Goal: Navigation & Orientation: Find specific page/section

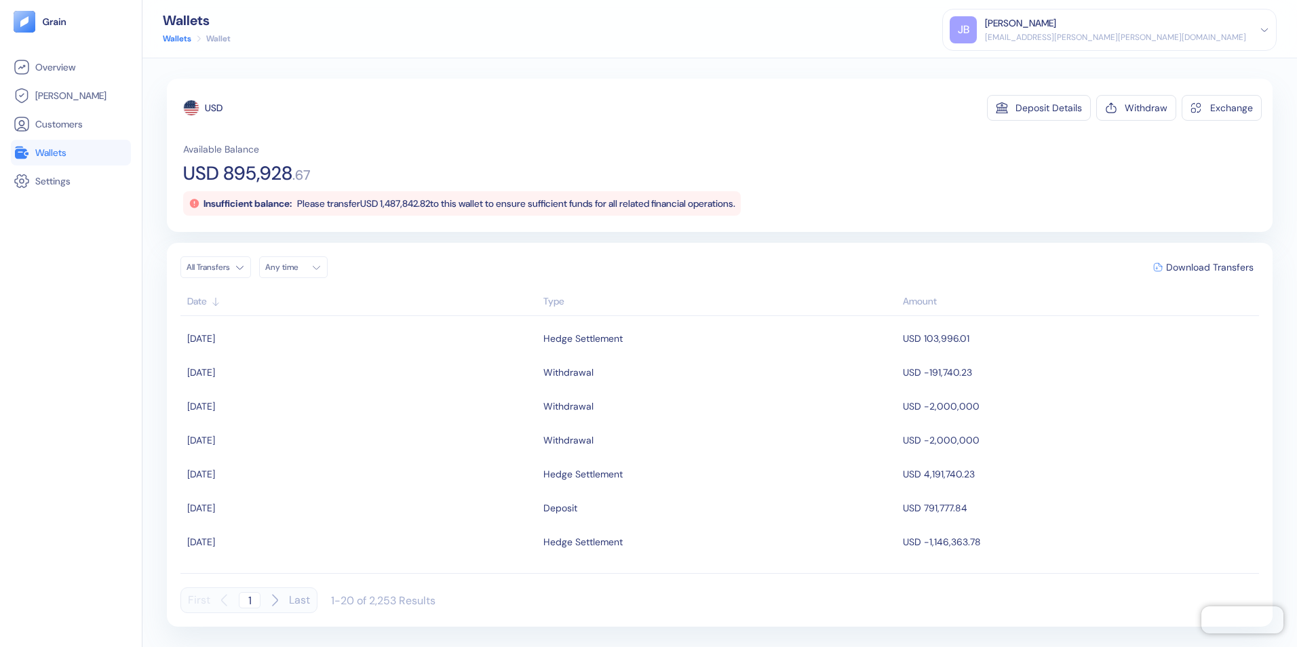
click at [52, 155] on span "Wallets" at bounding box center [50, 153] width 31 height 14
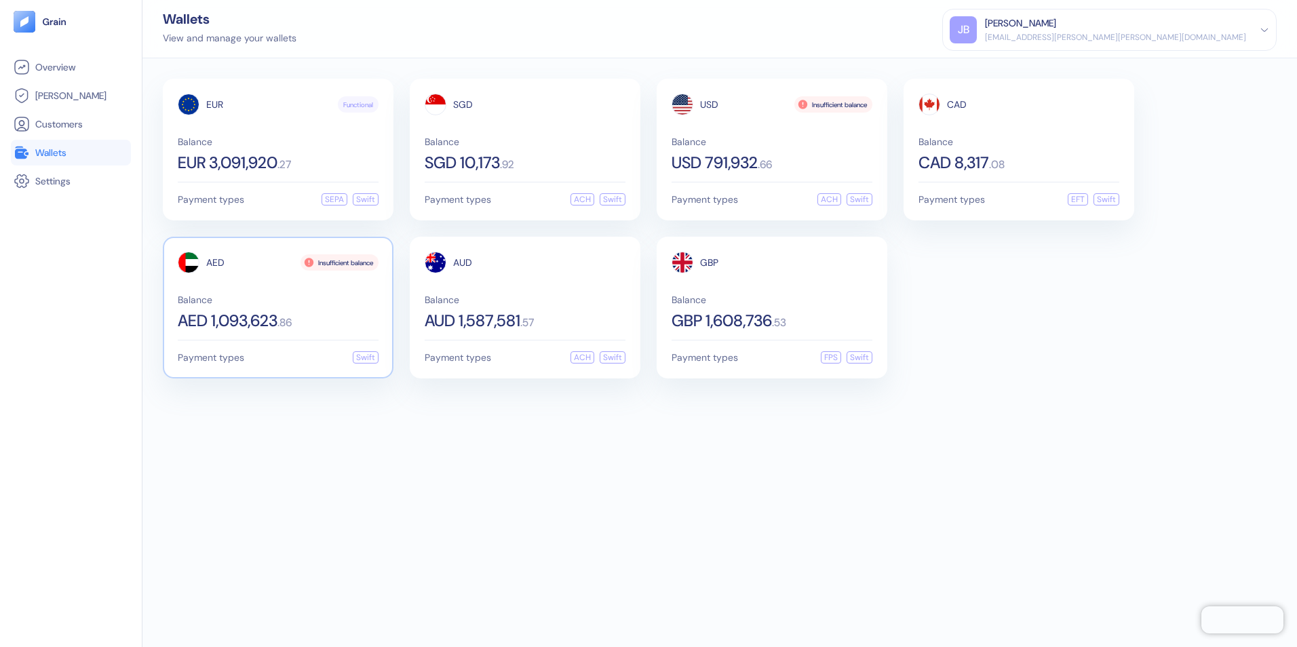
click at [243, 315] on span "AED 1,093,623" at bounding box center [228, 321] width 100 height 16
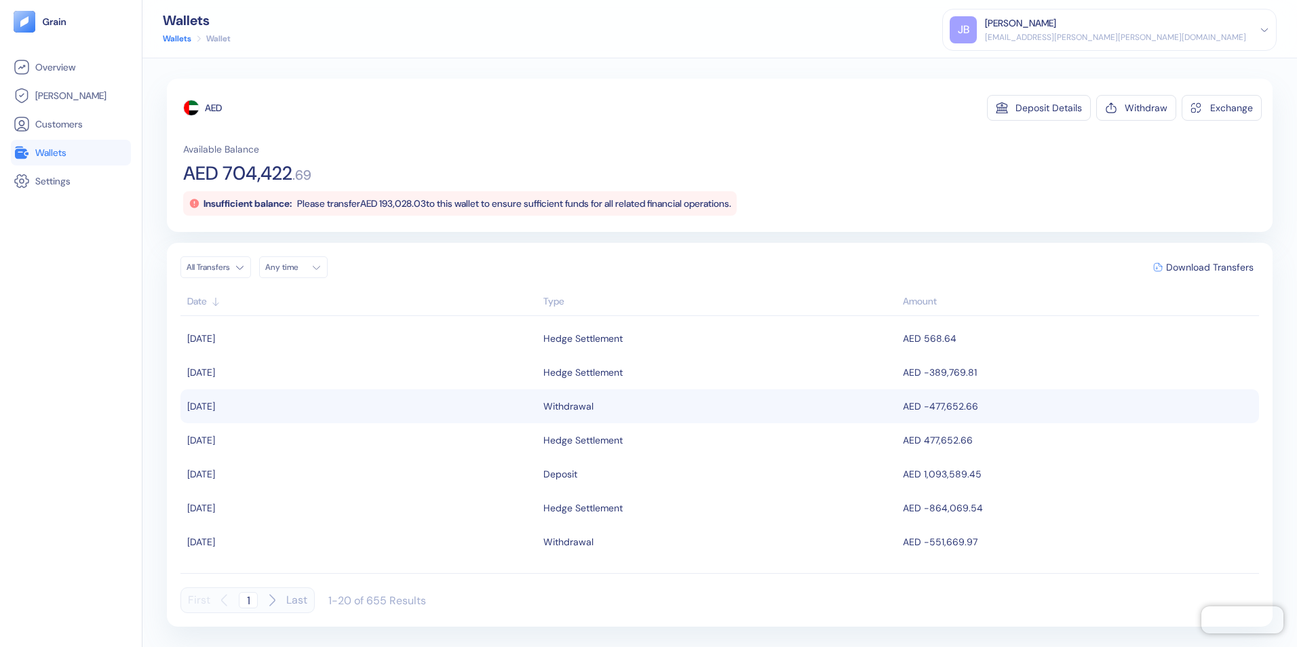
scroll to position [68, 0]
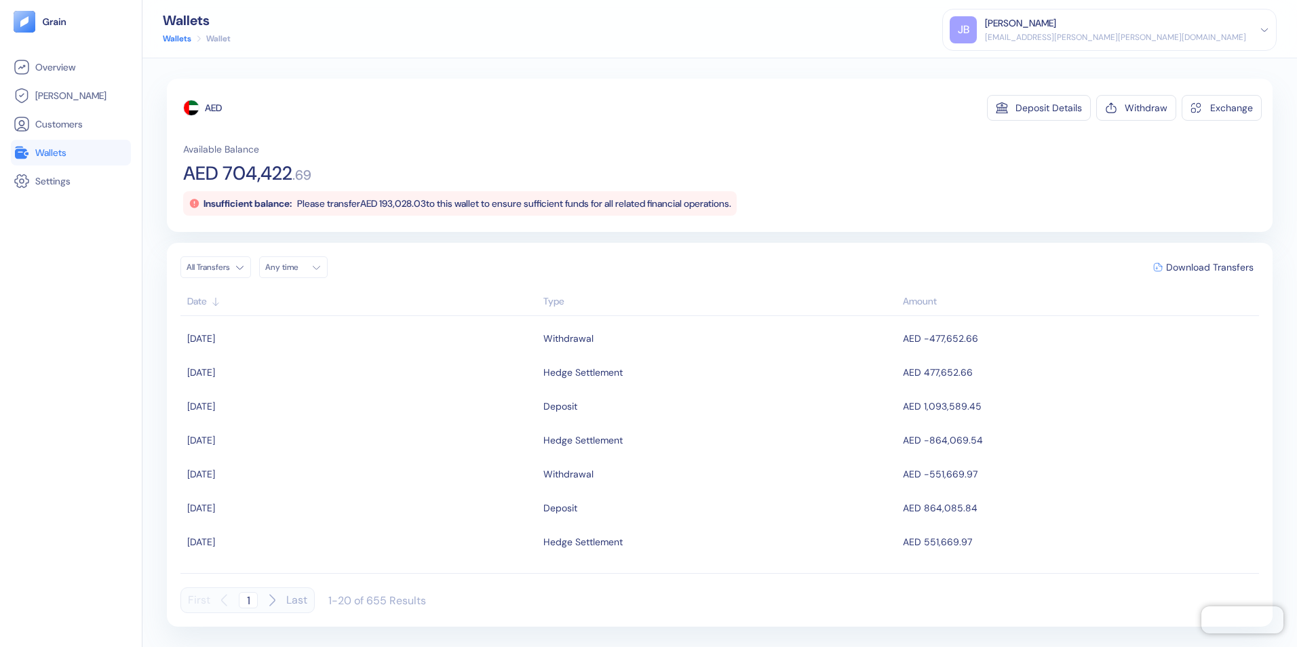
click at [38, 151] on span "Wallets" at bounding box center [50, 153] width 31 height 14
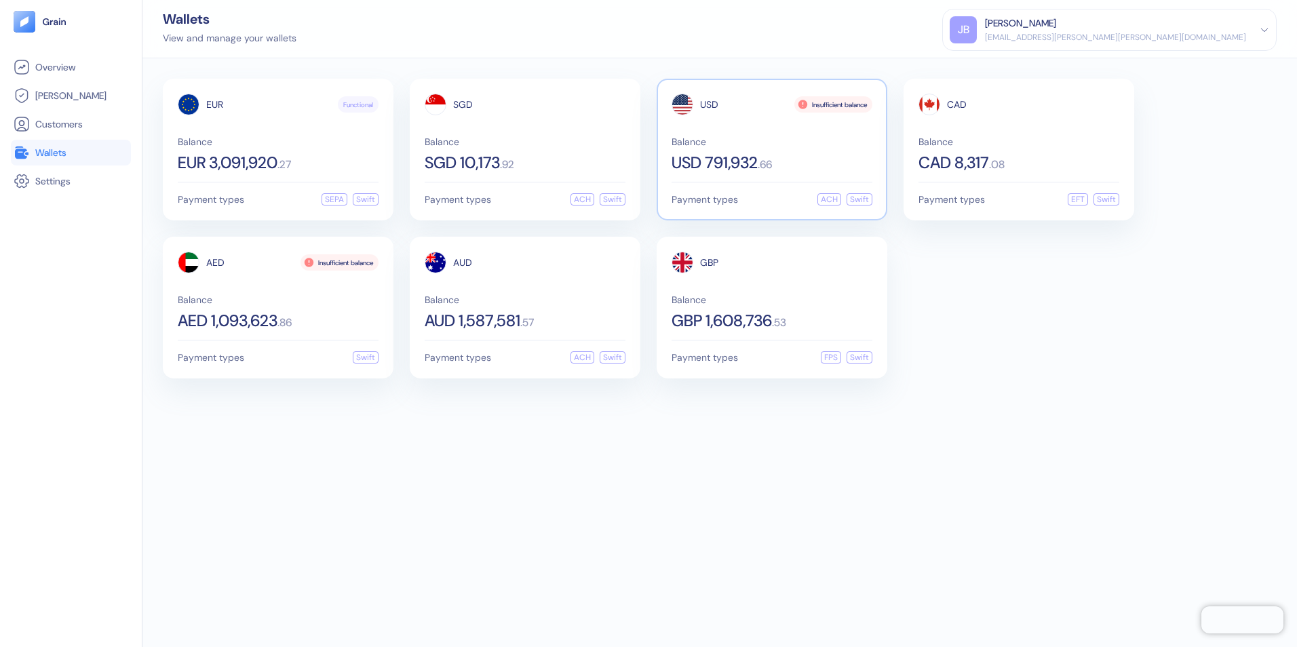
click at [734, 163] on span "USD 791,932" at bounding box center [714, 163] width 86 height 16
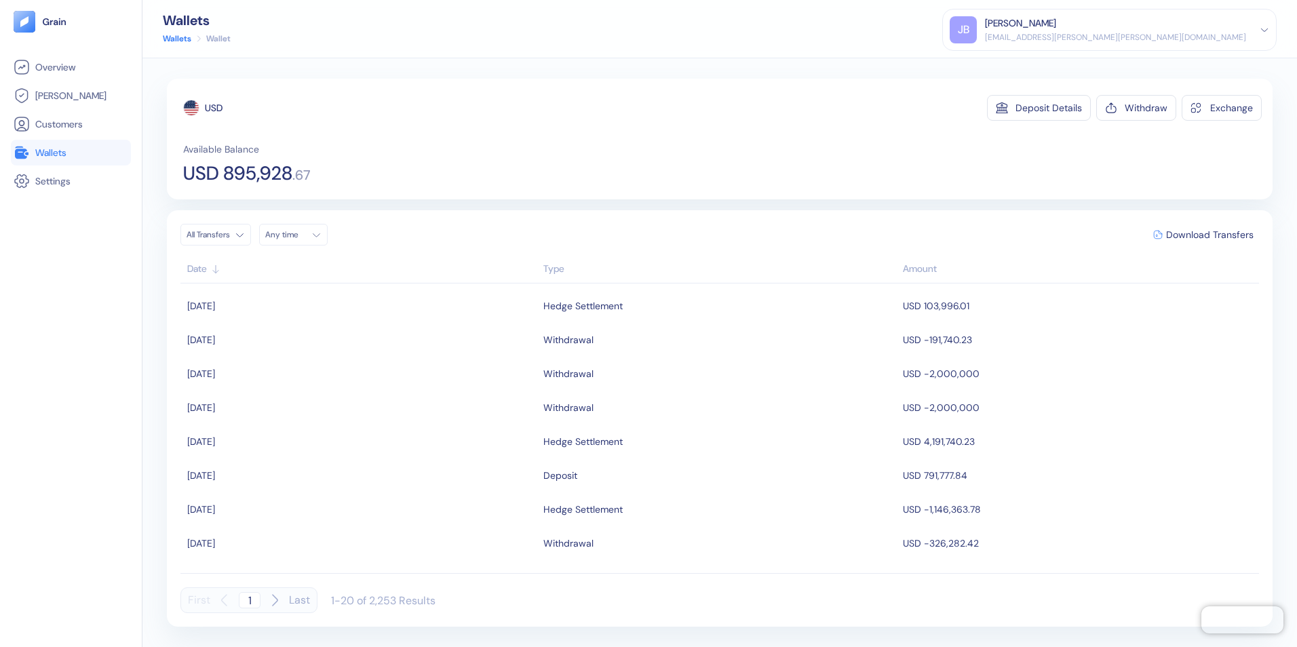
click at [52, 146] on span "Wallets" at bounding box center [50, 153] width 31 height 14
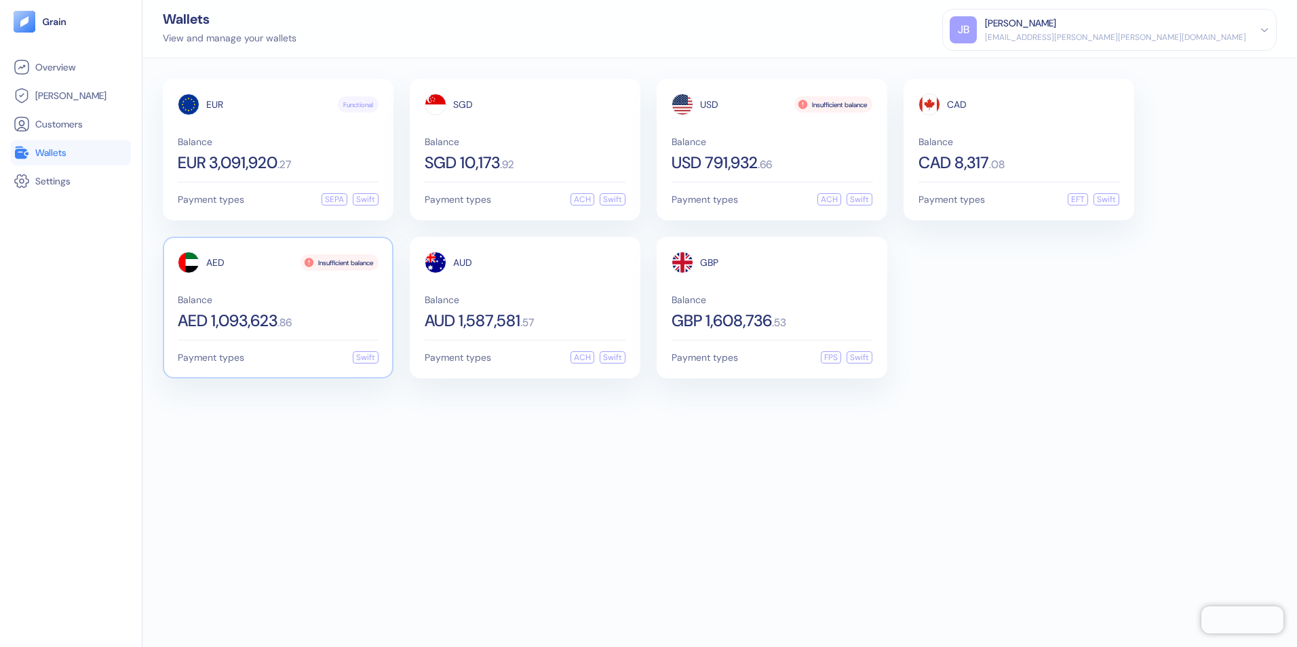
click at [292, 309] on div "Balance AED 1,093,623 . 86" at bounding box center [278, 312] width 201 height 34
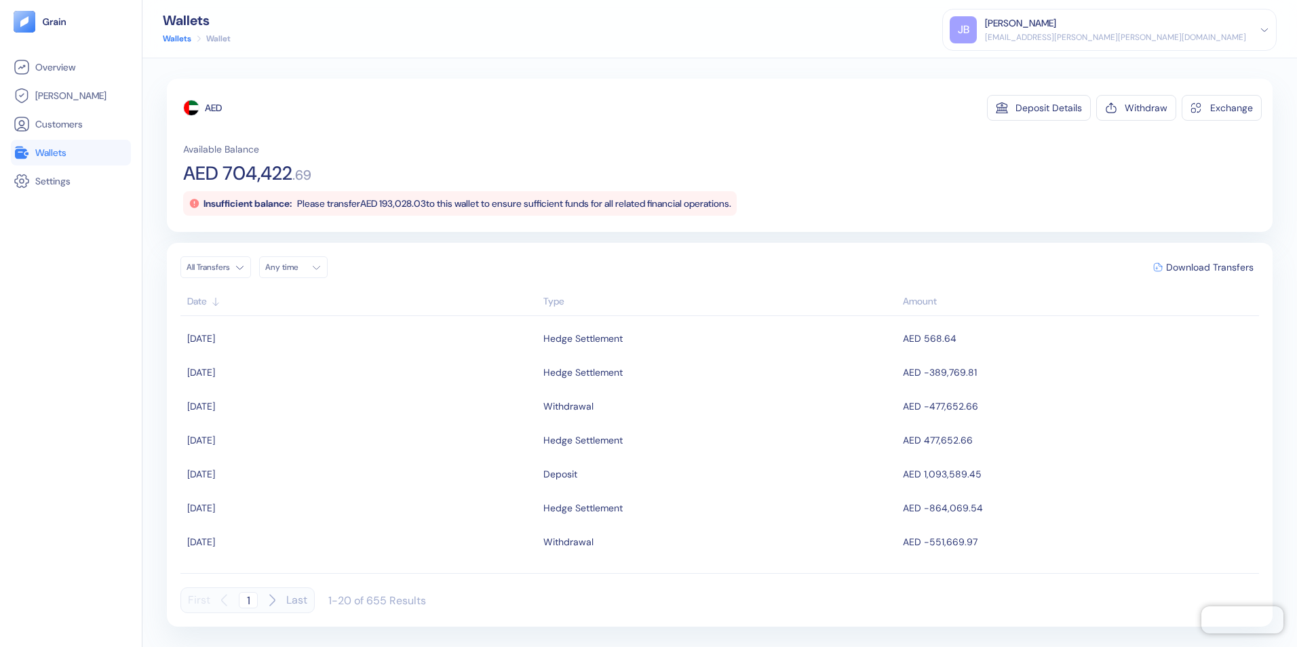
click at [56, 152] on span "Wallets" at bounding box center [50, 153] width 31 height 14
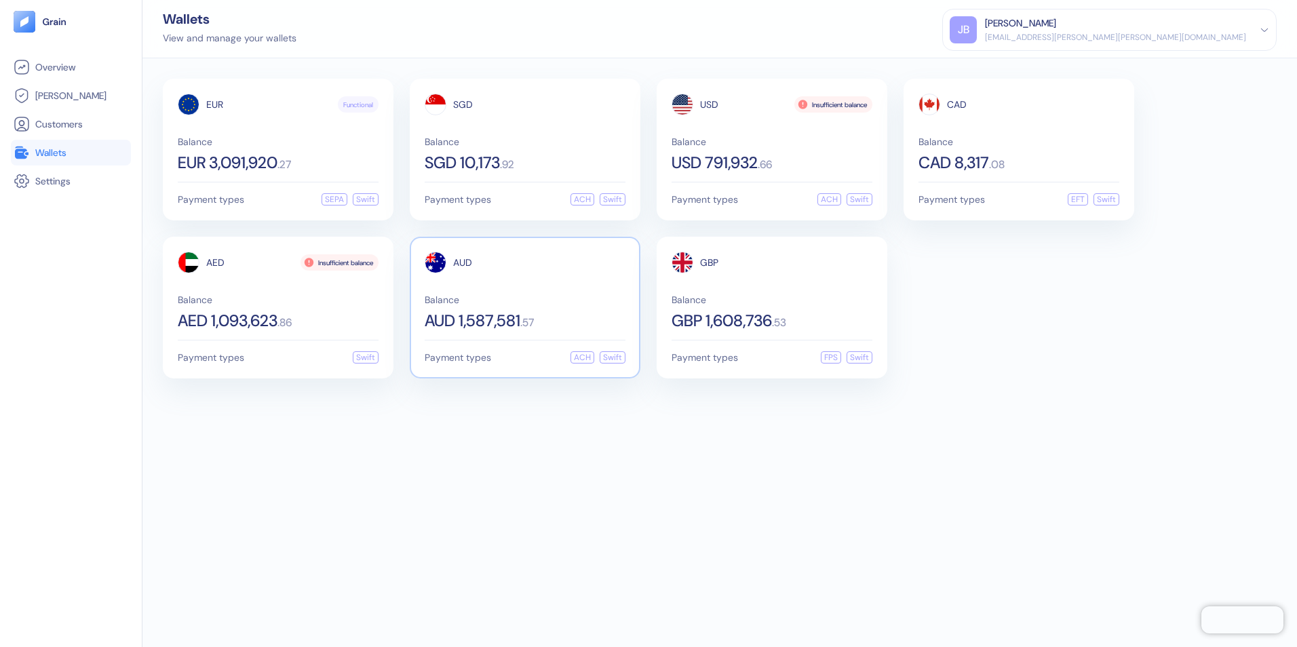
click at [547, 319] on div "AUD 1,587,581 . 57" at bounding box center [525, 321] width 201 height 16
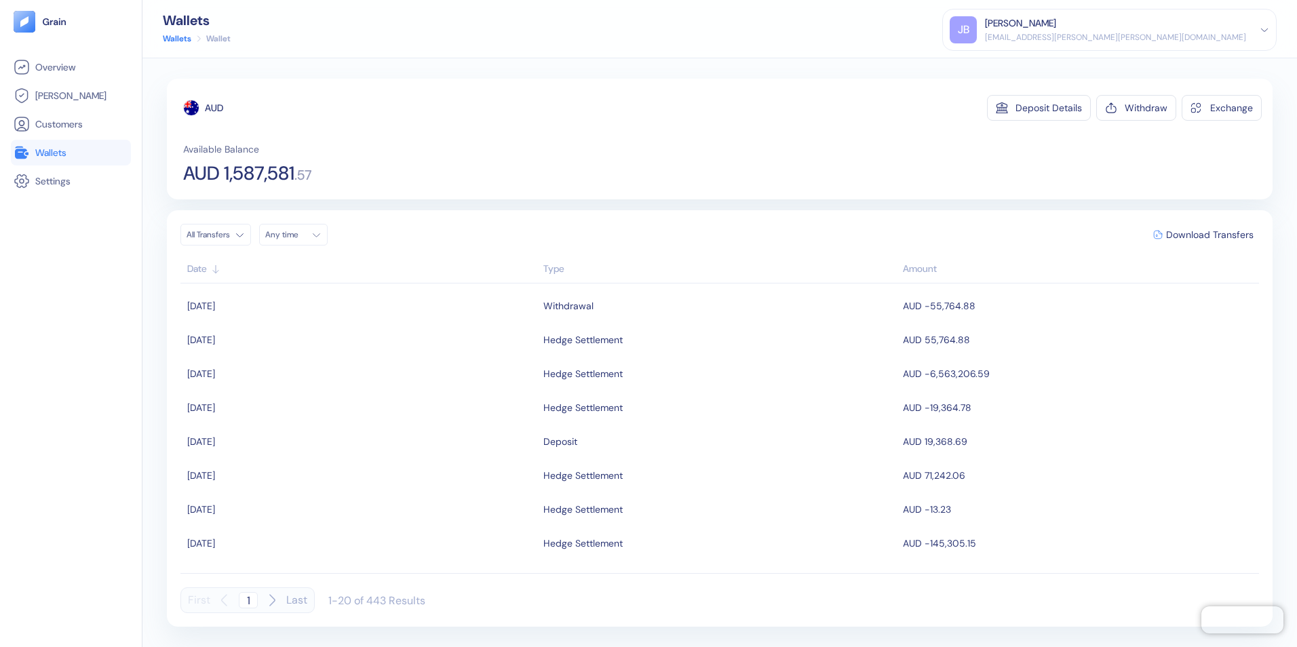
click at [42, 147] on span "Wallets" at bounding box center [50, 153] width 31 height 14
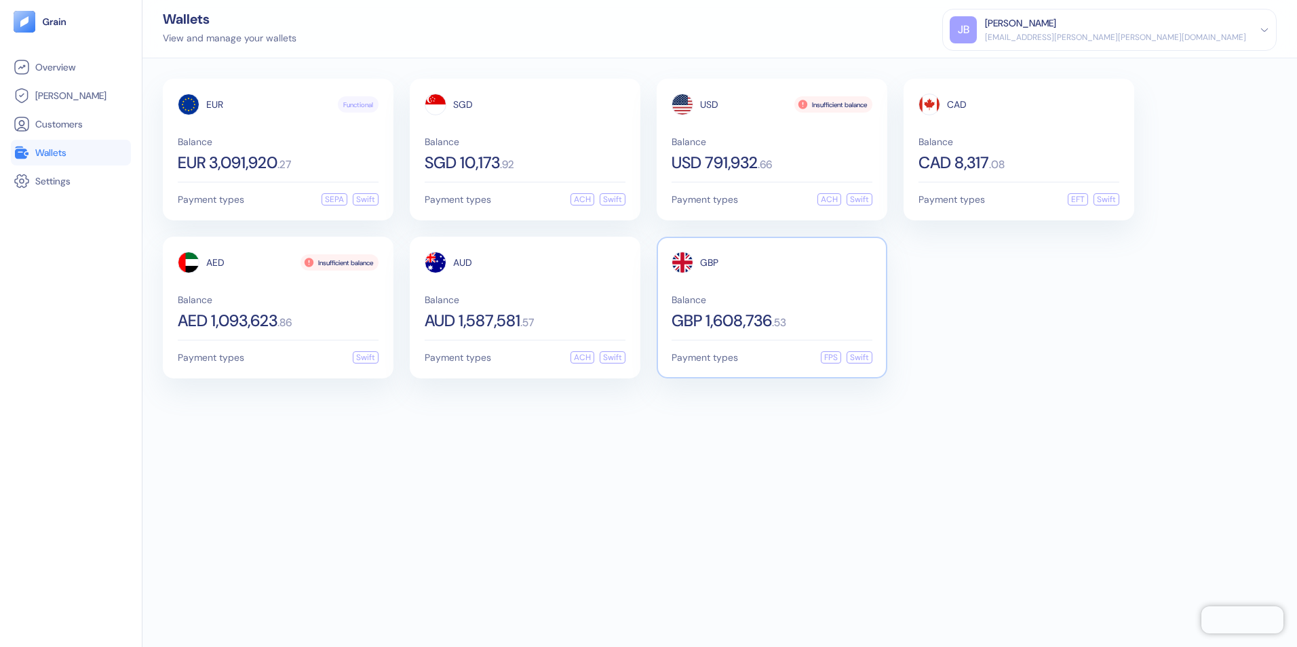
click at [780, 298] on span "Balance" at bounding box center [771, 299] width 201 height 9
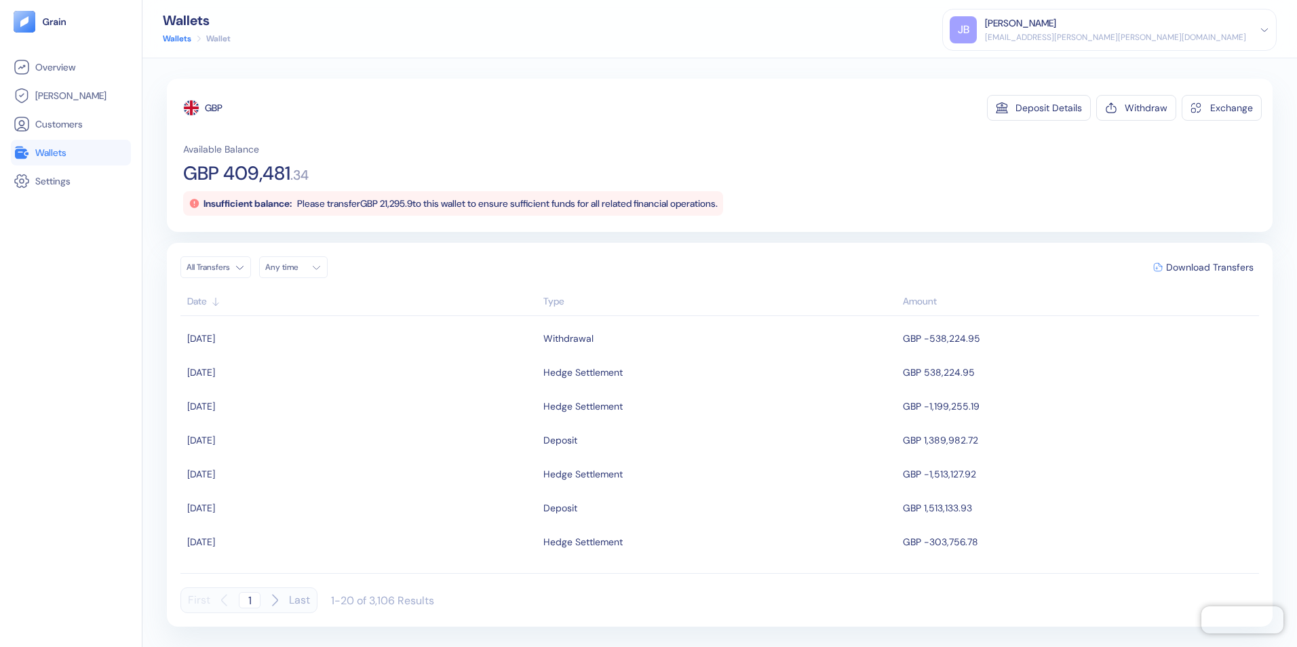
click at [55, 153] on span "Wallets" at bounding box center [50, 153] width 31 height 14
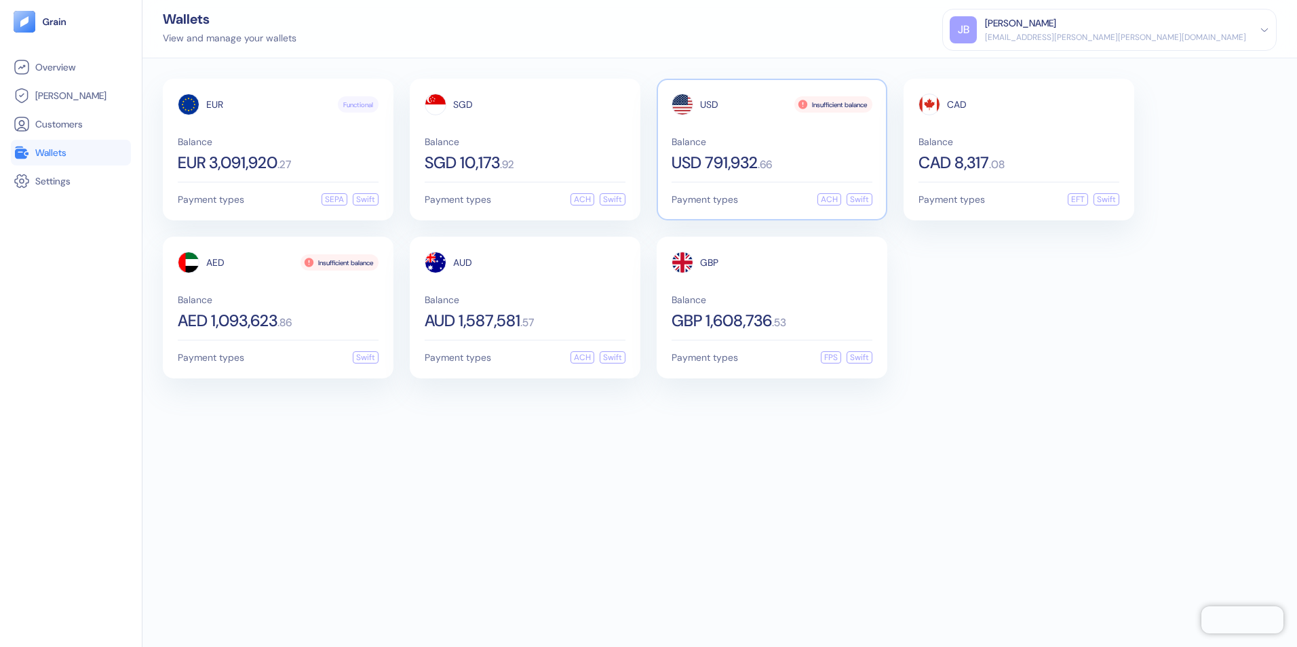
click at [729, 145] on span "Balance" at bounding box center [771, 141] width 201 height 9
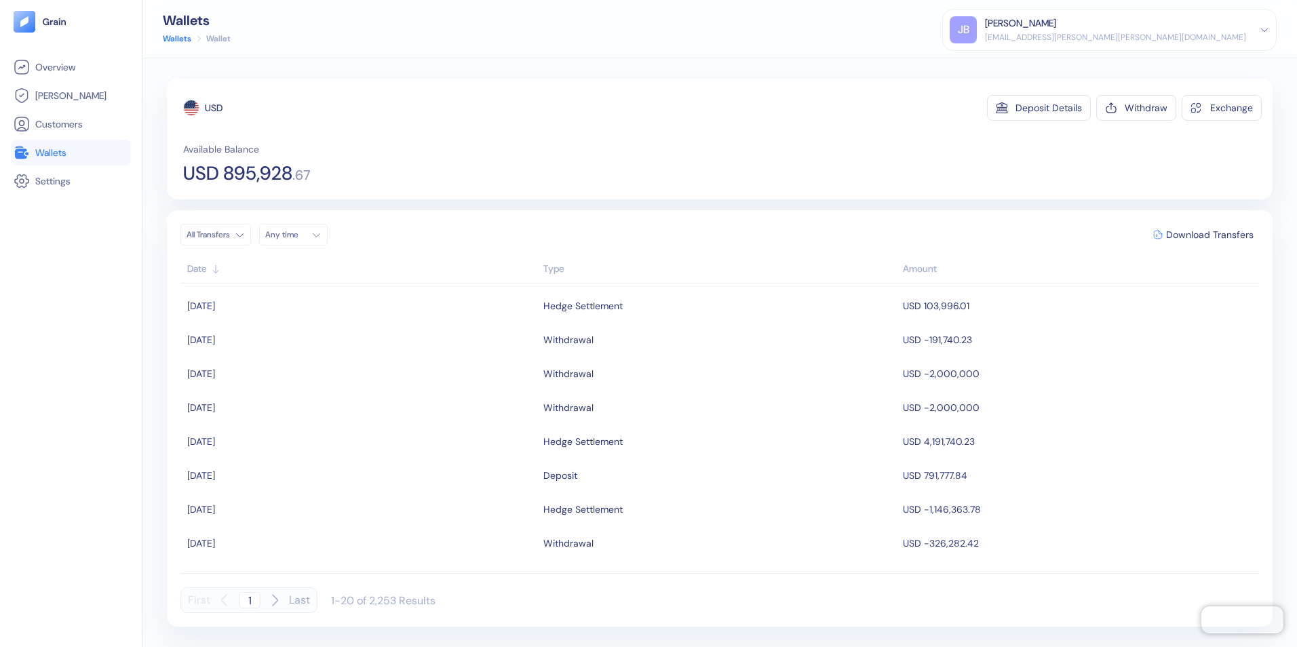
click at [51, 153] on span "Wallets" at bounding box center [50, 153] width 31 height 14
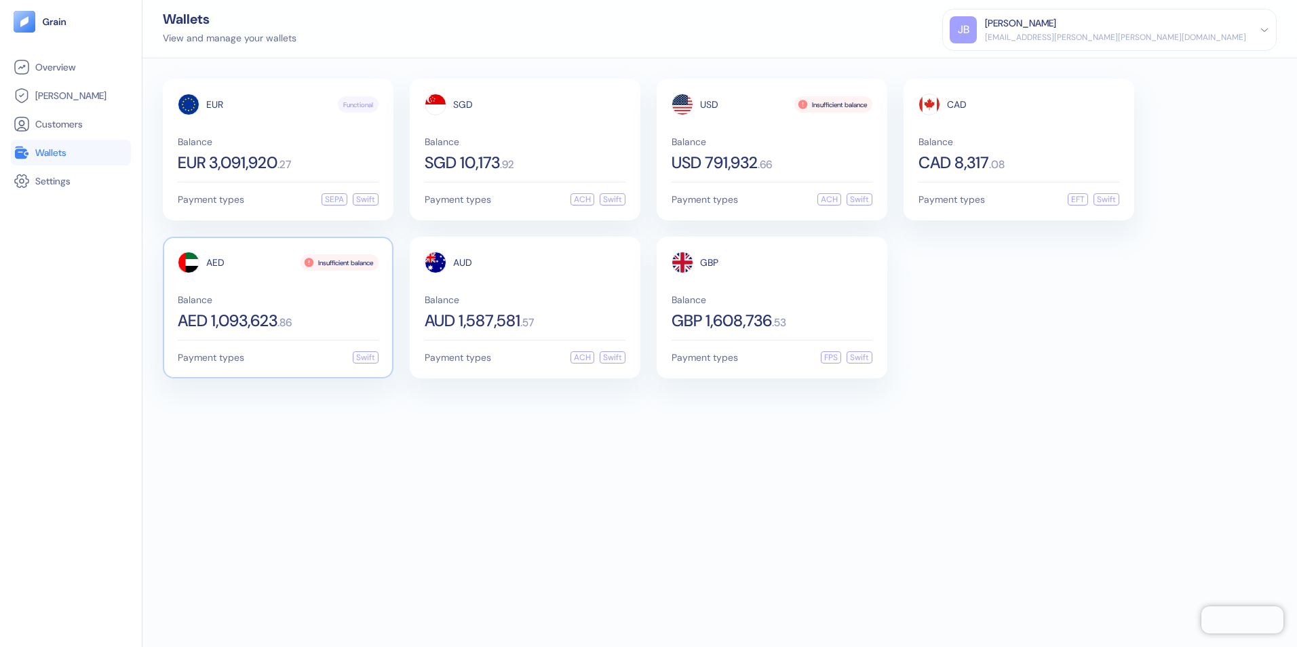
click at [294, 304] on span "Balance" at bounding box center [278, 299] width 201 height 9
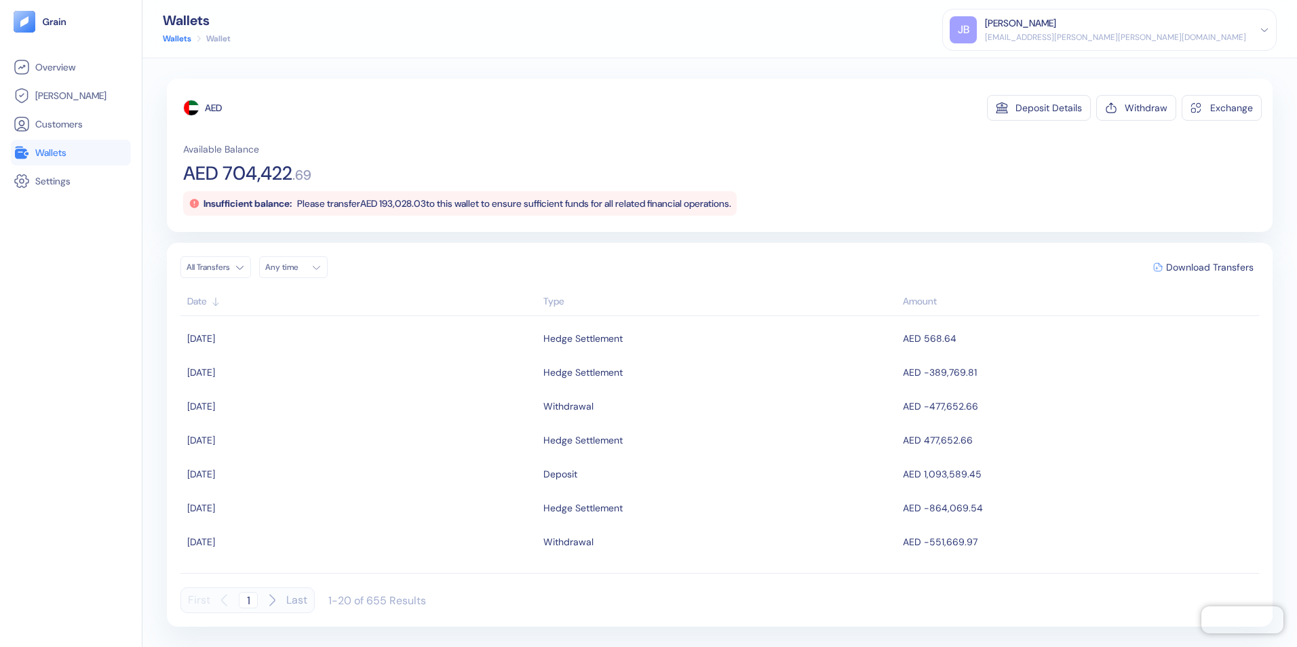
click at [53, 157] on span "Wallets" at bounding box center [50, 153] width 31 height 14
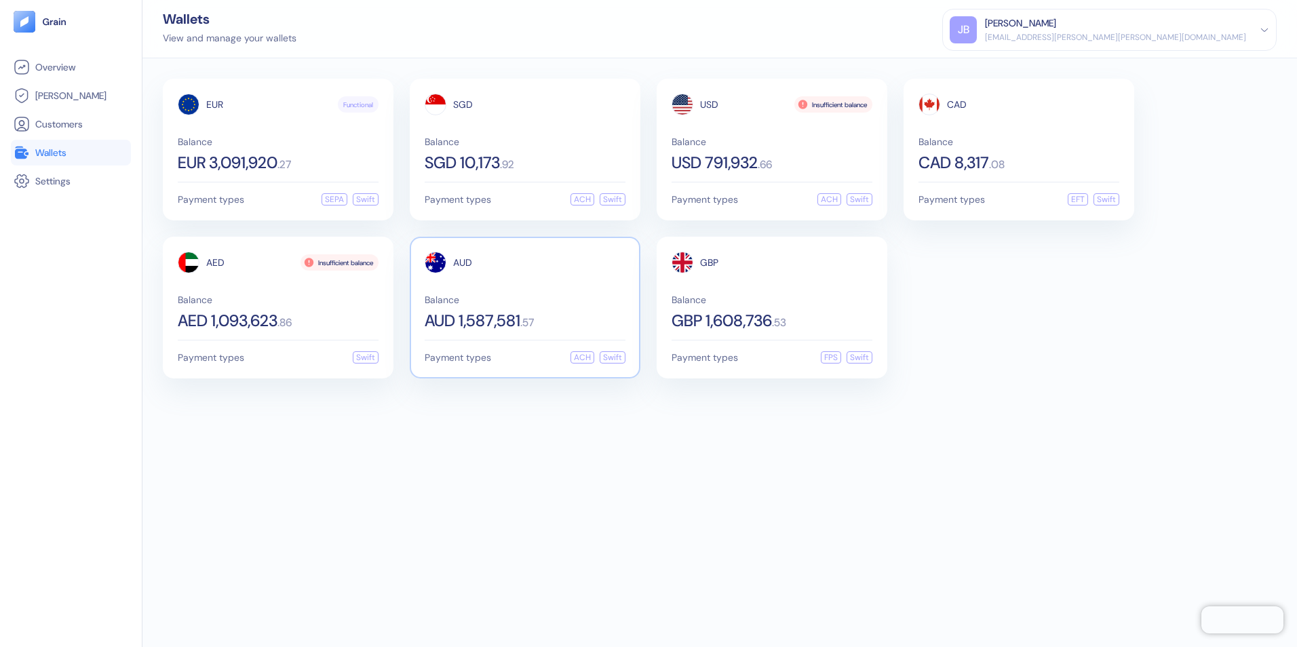
click at [538, 315] on div "AUD 1,587,581 . 57" at bounding box center [525, 321] width 201 height 16
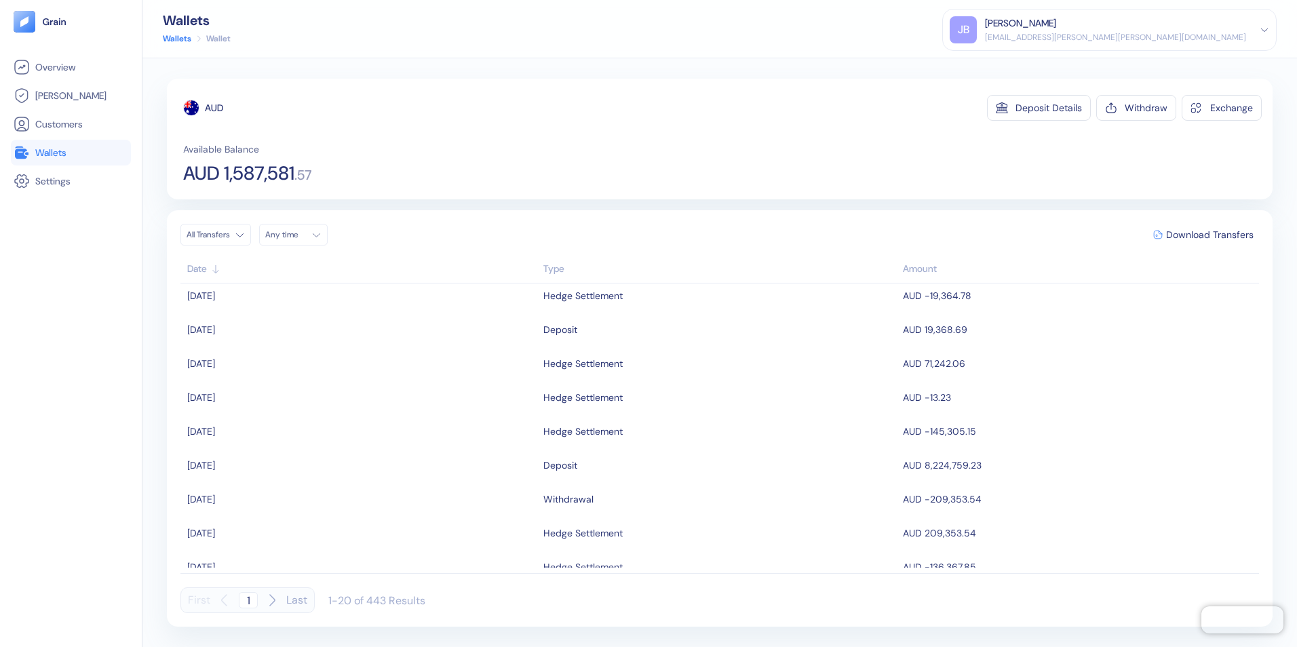
scroll to position [136, 0]
